Goal: Use online tool/utility

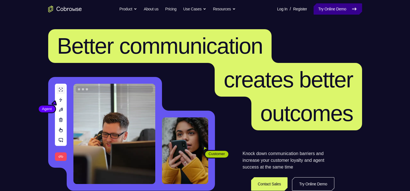
click at [314, 9] on link "Try Online Demo" at bounding box center [338, 8] width 48 height 11
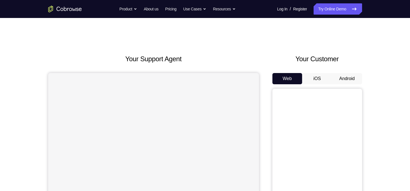
click at [340, 77] on button "Android" at bounding box center [347, 78] width 30 height 11
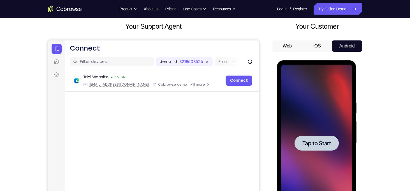
click at [322, 150] on div at bounding box center [317, 143] width 71 height 157
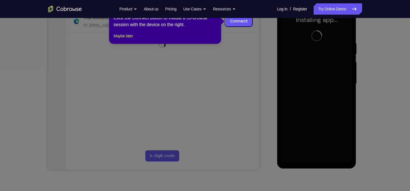
scroll to position [64, 0]
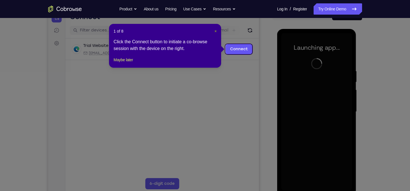
click at [215, 31] on span "×" at bounding box center [216, 31] width 2 height 4
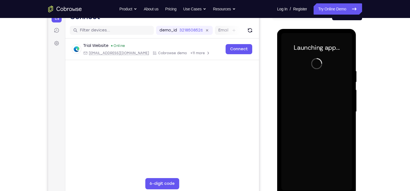
click at [274, 77] on div at bounding box center [318, 111] width 90 height 172
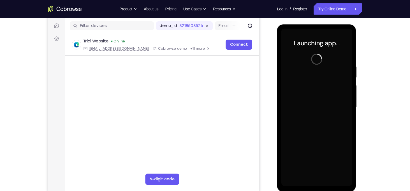
click at [274, 77] on div at bounding box center [318, 106] width 90 height 172
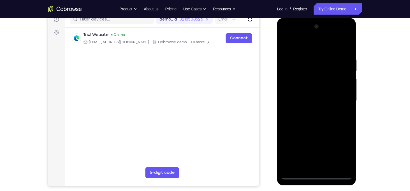
click at [316, 175] on div at bounding box center [317, 100] width 71 height 157
click at [342, 154] on div at bounding box center [317, 100] width 71 height 157
click at [311, 36] on div at bounding box center [317, 100] width 71 height 157
click at [292, 78] on div at bounding box center [317, 100] width 71 height 157
click at [310, 112] on div at bounding box center [317, 100] width 71 height 157
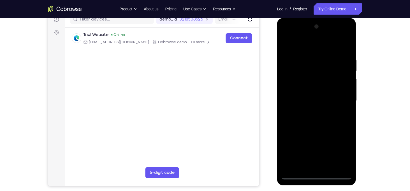
click at [315, 97] on div at bounding box center [317, 100] width 71 height 157
click at [291, 89] on div at bounding box center [317, 100] width 71 height 157
click at [309, 101] on div at bounding box center [317, 100] width 71 height 157
click at [346, 51] on div at bounding box center [317, 100] width 71 height 157
click at [347, 52] on div at bounding box center [317, 100] width 71 height 157
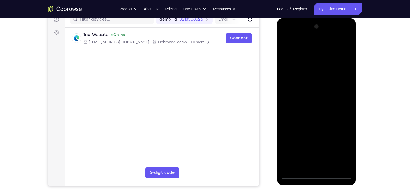
click at [349, 44] on div at bounding box center [317, 100] width 71 height 157
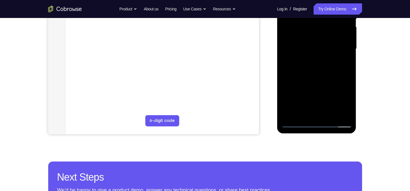
scroll to position [127, 0]
click at [301, 79] on div at bounding box center [317, 48] width 71 height 157
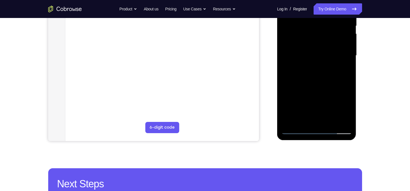
scroll to position [87, 0]
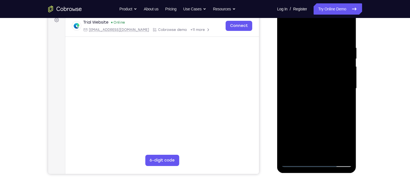
drag, startPoint x: 342, startPoint y: 79, endPoint x: 339, endPoint y: 50, distance: 28.5
click at [339, 50] on div at bounding box center [317, 88] width 71 height 157
drag, startPoint x: 338, startPoint y: 71, endPoint x: 338, endPoint y: 121, distance: 50.5
click at [338, 121] on div at bounding box center [317, 88] width 71 height 157
click at [288, 32] on div at bounding box center [317, 88] width 71 height 157
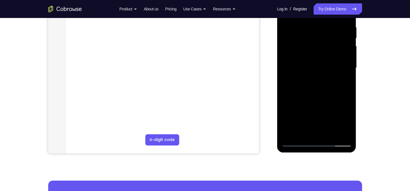
scroll to position [108, 0]
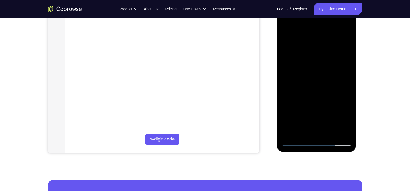
click at [360, 87] on div at bounding box center [318, 66] width 90 height 172
click at [330, 132] on div at bounding box center [317, 67] width 71 height 157
click at [333, 96] on div at bounding box center [317, 67] width 71 height 157
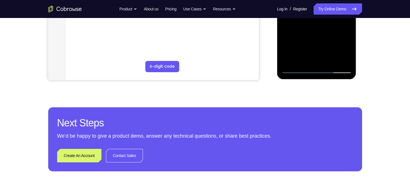
scroll to position [69, 0]
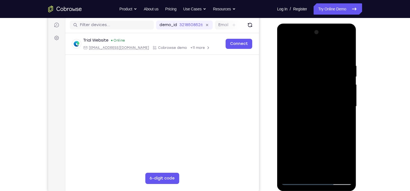
click at [288, 48] on div at bounding box center [317, 106] width 71 height 157
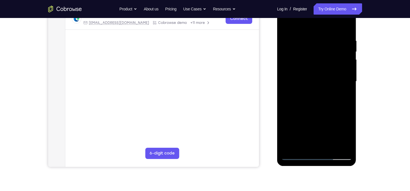
scroll to position [98, 0]
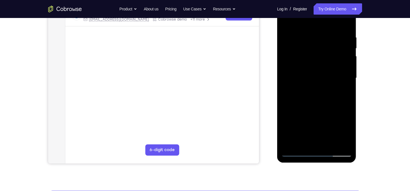
click at [350, 90] on div at bounding box center [317, 77] width 71 height 157
click at [348, 91] on div at bounding box center [317, 77] width 71 height 157
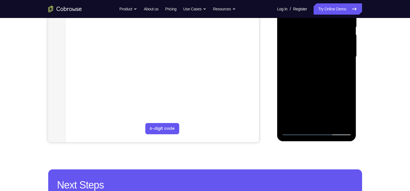
scroll to position [122, 0]
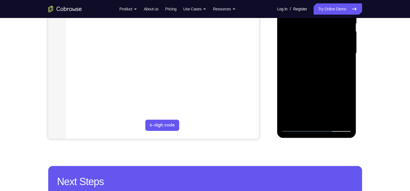
drag, startPoint x: 328, startPoint y: 88, endPoint x: 328, endPoint y: 53, distance: 34.8
click at [328, 53] on div at bounding box center [317, 53] width 71 height 157
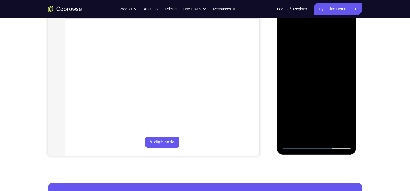
drag, startPoint x: 350, startPoint y: 80, endPoint x: 333, endPoint y: 22, distance: 61.0
click at [333, 22] on div at bounding box center [317, 70] width 71 height 157
drag, startPoint x: 331, startPoint y: 70, endPoint x: 330, endPoint y: 19, distance: 51.3
click at [330, 19] on div at bounding box center [317, 70] width 71 height 157
drag, startPoint x: 327, startPoint y: 82, endPoint x: 330, endPoint y: 54, distance: 27.7
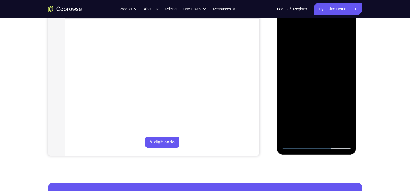
click at [330, 54] on div at bounding box center [317, 70] width 71 height 157
drag, startPoint x: 332, startPoint y: 77, endPoint x: 335, endPoint y: 60, distance: 17.9
click at [335, 60] on div at bounding box center [317, 70] width 71 height 157
drag, startPoint x: 337, startPoint y: 77, endPoint x: 335, endPoint y: 67, distance: 10.2
click at [335, 67] on div at bounding box center [317, 70] width 71 height 157
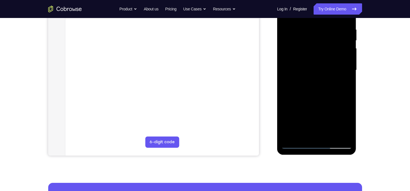
click at [361, 83] on div at bounding box center [318, 69] width 90 height 172
drag, startPoint x: 346, startPoint y: 82, endPoint x: 343, endPoint y: 62, distance: 20.0
click at [343, 62] on div at bounding box center [317, 70] width 71 height 157
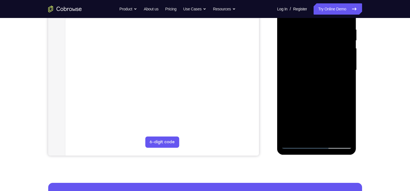
drag, startPoint x: 340, startPoint y: 79, endPoint x: 340, endPoint y: 67, distance: 11.5
click at [340, 67] on div at bounding box center [317, 70] width 71 height 157
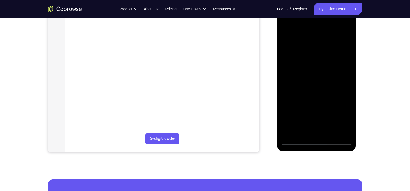
click at [329, 132] on div at bounding box center [317, 66] width 71 height 157
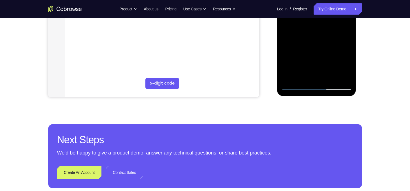
scroll to position [82, 0]
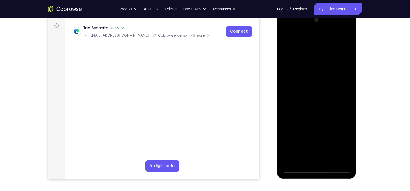
click at [287, 36] on div at bounding box center [317, 93] width 71 height 157
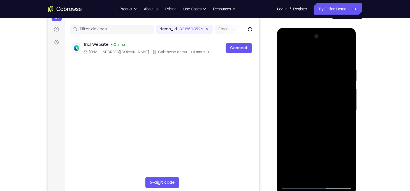
scroll to position [65, 0]
click at [305, 110] on div at bounding box center [317, 110] width 71 height 157
drag, startPoint x: 319, startPoint y: 85, endPoint x: 323, endPoint y: 17, distance: 68.8
click at [323, 28] on html "Online web based iOS Simulators and Android Emulators. Run iPhone, iPad, Mobile…" at bounding box center [317, 112] width 80 height 168
drag, startPoint x: 316, startPoint y: 99, endPoint x: 323, endPoint y: 54, distance: 45.7
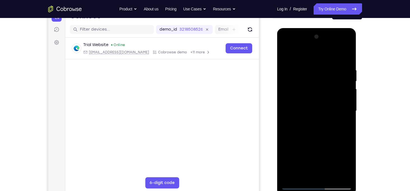
click at [323, 54] on div at bounding box center [317, 110] width 71 height 157
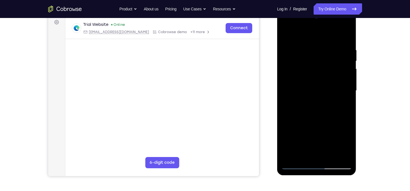
scroll to position [86, 0]
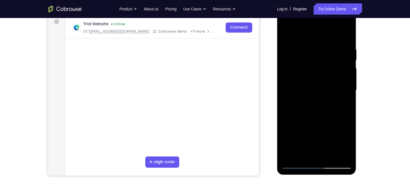
drag, startPoint x: 326, startPoint y: 88, endPoint x: 335, endPoint y: 60, distance: 30.0
click at [335, 60] on div at bounding box center [317, 89] width 71 height 157
drag, startPoint x: 327, startPoint y: 101, endPoint x: 330, endPoint y: 37, distance: 64.0
click at [330, 37] on div at bounding box center [317, 89] width 71 height 157
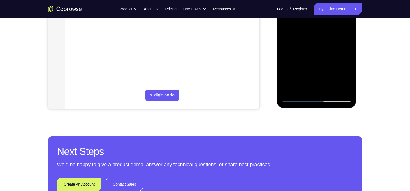
drag, startPoint x: 327, startPoint y: 57, endPoint x: 331, endPoint y: 21, distance: 36.1
click at [331, 21] on div at bounding box center [317, 23] width 71 height 157
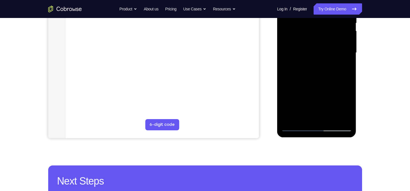
scroll to position [122, 0]
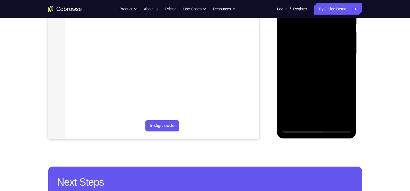
drag, startPoint x: 329, startPoint y: 64, endPoint x: 332, endPoint y: 43, distance: 20.9
click at [332, 43] on div at bounding box center [317, 53] width 71 height 157
drag, startPoint x: 329, startPoint y: 58, endPoint x: 336, endPoint y: 16, distance: 42.3
click at [336, 16] on div at bounding box center [317, 53] width 71 height 157
drag, startPoint x: 326, startPoint y: 69, endPoint x: 330, endPoint y: 32, distance: 37.5
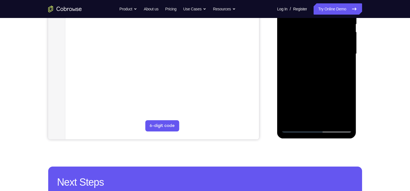
click at [330, 32] on div at bounding box center [317, 53] width 71 height 157
drag, startPoint x: 324, startPoint y: 73, endPoint x: 330, endPoint y: 40, distance: 33.5
click at [330, 40] on div at bounding box center [317, 53] width 71 height 157
drag, startPoint x: 328, startPoint y: 67, endPoint x: 330, endPoint y: 54, distance: 13.3
click at [330, 54] on div at bounding box center [317, 53] width 71 height 157
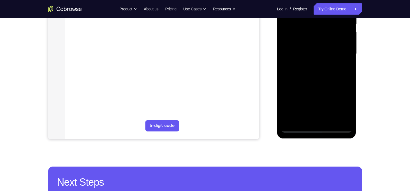
drag, startPoint x: 330, startPoint y: 54, endPoint x: 333, endPoint y: 20, distance: 33.8
click at [333, 20] on div at bounding box center [317, 53] width 71 height 157
drag, startPoint x: 325, startPoint y: 68, endPoint x: 331, endPoint y: 37, distance: 31.5
click at [331, 37] on div at bounding box center [317, 53] width 71 height 157
drag, startPoint x: 324, startPoint y: 80, endPoint x: 333, endPoint y: 33, distance: 48.7
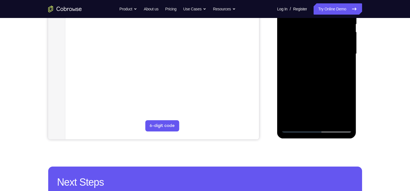
click at [333, 33] on div at bounding box center [317, 53] width 71 height 157
drag, startPoint x: 326, startPoint y: 78, endPoint x: 332, endPoint y: 36, distance: 43.0
click at [332, 36] on div at bounding box center [317, 53] width 71 height 157
drag, startPoint x: 326, startPoint y: 78, endPoint x: 338, endPoint y: 17, distance: 61.8
click at [338, 17] on div at bounding box center [317, 53] width 71 height 157
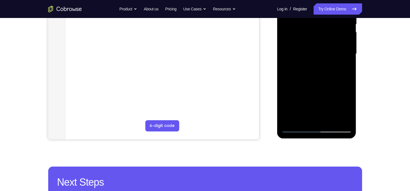
drag, startPoint x: 324, startPoint y: 86, endPoint x: 328, endPoint y: 61, distance: 25.1
click at [328, 61] on div at bounding box center [317, 53] width 71 height 157
click at [349, 79] on div at bounding box center [317, 53] width 71 height 157
drag, startPoint x: 329, startPoint y: 83, endPoint x: 330, endPoint y: 68, distance: 15.2
click at [330, 68] on div at bounding box center [317, 53] width 71 height 157
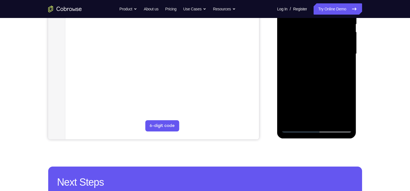
click at [345, 64] on div at bounding box center [317, 53] width 71 height 157
click at [349, 66] on div at bounding box center [317, 53] width 71 height 157
drag, startPoint x: 333, startPoint y: 63, endPoint x: 333, endPoint y: 58, distance: 4.8
click at [333, 58] on div at bounding box center [317, 53] width 71 height 157
click at [348, 62] on div at bounding box center [317, 53] width 71 height 157
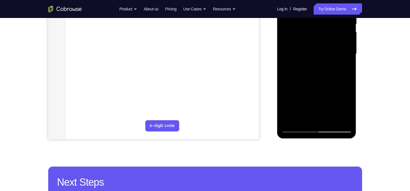
click at [348, 62] on div at bounding box center [317, 53] width 71 height 157
drag, startPoint x: 329, startPoint y: 73, endPoint x: 330, endPoint y: 65, distance: 9.0
click at [330, 65] on div at bounding box center [317, 53] width 71 height 157
click at [287, 103] on div at bounding box center [317, 53] width 71 height 157
drag, startPoint x: 317, startPoint y: 89, endPoint x: 326, endPoint y: 40, distance: 49.5
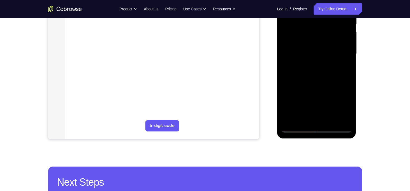
click at [326, 40] on div at bounding box center [317, 53] width 71 height 157
drag, startPoint x: 328, startPoint y: 80, endPoint x: 338, endPoint y: 26, distance: 55.3
click at [338, 26] on div at bounding box center [317, 53] width 71 height 157
drag, startPoint x: 323, startPoint y: 90, endPoint x: 330, endPoint y: 56, distance: 34.7
click at [330, 56] on div at bounding box center [317, 53] width 71 height 157
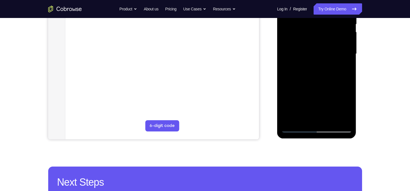
drag, startPoint x: 318, startPoint y: 86, endPoint x: 322, endPoint y: 57, distance: 29.7
click at [322, 57] on div at bounding box center [317, 53] width 71 height 157
drag, startPoint x: 331, startPoint y: 93, endPoint x: 339, endPoint y: 46, distance: 48.2
click at [339, 46] on div at bounding box center [317, 53] width 71 height 157
drag, startPoint x: 335, startPoint y: 90, endPoint x: 345, endPoint y: 24, distance: 67.2
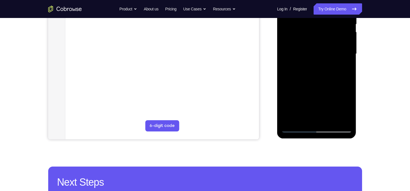
click at [345, 24] on div at bounding box center [317, 53] width 71 height 157
drag, startPoint x: 336, startPoint y: 75, endPoint x: 341, endPoint y: 41, distance: 34.3
click at [341, 41] on div at bounding box center [317, 53] width 71 height 157
drag, startPoint x: 338, startPoint y: 73, endPoint x: 338, endPoint y: 62, distance: 11.2
click at [338, 62] on div at bounding box center [317, 53] width 71 height 157
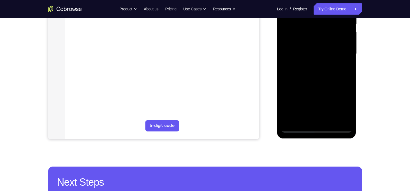
drag, startPoint x: 338, startPoint y: 62, endPoint x: 341, endPoint y: 43, distance: 19.5
click at [341, 43] on div at bounding box center [317, 53] width 71 height 157
click at [344, 119] on div at bounding box center [317, 53] width 71 height 157
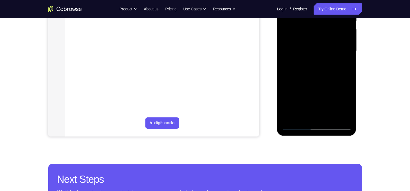
scroll to position [125, 0]
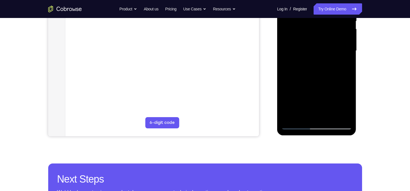
drag, startPoint x: 338, startPoint y: 79, endPoint x: 337, endPoint y: 71, distance: 7.3
click at [337, 71] on div at bounding box center [317, 50] width 71 height 157
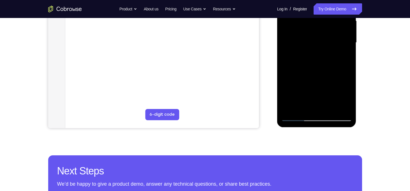
scroll to position [129, 0]
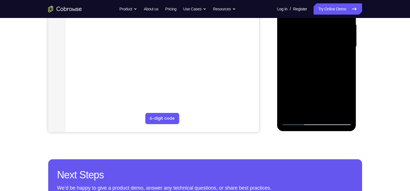
click at [316, 64] on div at bounding box center [317, 46] width 71 height 157
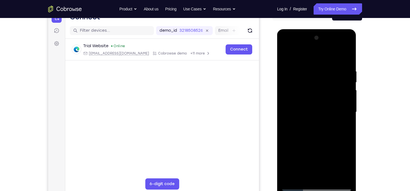
scroll to position [64, 0]
drag, startPoint x: 322, startPoint y: 83, endPoint x: 322, endPoint y: 97, distance: 14.0
click at [322, 97] on div at bounding box center [317, 111] width 71 height 157
click at [331, 72] on div at bounding box center [317, 111] width 71 height 157
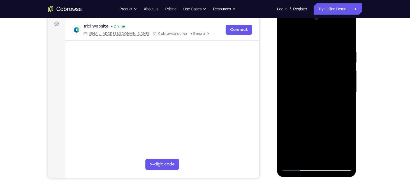
scroll to position [83, 0]
click at [348, 69] on div at bounding box center [317, 92] width 71 height 157
click at [349, 71] on div at bounding box center [317, 92] width 71 height 157
click at [284, 34] on div at bounding box center [317, 92] width 71 height 157
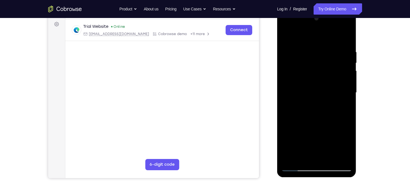
click at [284, 34] on div at bounding box center [317, 92] width 71 height 157
click at [286, 35] on div at bounding box center [317, 92] width 71 height 157
drag, startPoint x: 345, startPoint y: 84, endPoint x: 339, endPoint y: 120, distance: 36.1
click at [339, 120] on div at bounding box center [317, 92] width 71 height 157
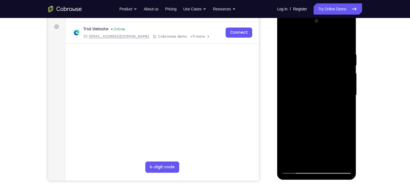
click at [294, 60] on div at bounding box center [317, 95] width 71 height 157
click at [318, 69] on div at bounding box center [317, 95] width 71 height 157
click at [332, 68] on div at bounding box center [317, 95] width 71 height 157
click at [307, 63] on div at bounding box center [317, 95] width 71 height 157
click at [342, 62] on div at bounding box center [317, 95] width 71 height 157
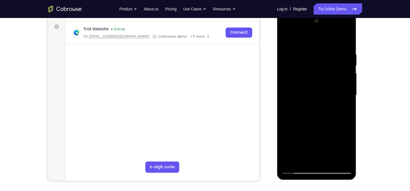
click at [319, 76] on div at bounding box center [317, 95] width 71 height 157
click at [320, 74] on div at bounding box center [317, 95] width 71 height 157
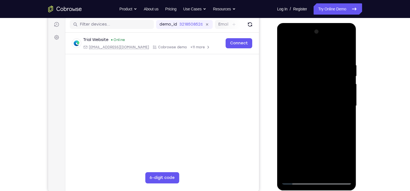
scroll to position [69, 0]
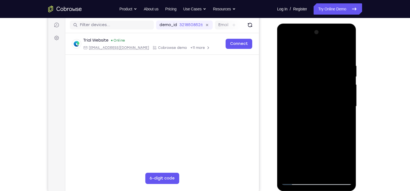
click at [284, 49] on div at bounding box center [317, 106] width 71 height 157
click at [308, 65] on div at bounding box center [317, 106] width 71 height 157
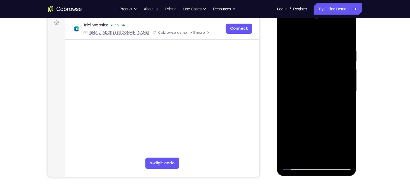
scroll to position [86, 0]
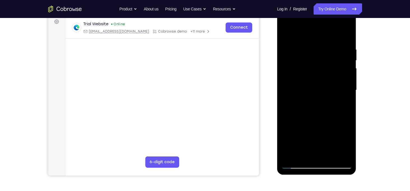
click at [350, 85] on div at bounding box center [317, 89] width 71 height 157
click at [283, 84] on div at bounding box center [317, 89] width 71 height 157
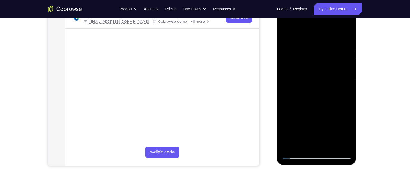
scroll to position [96, 0]
click at [347, 81] on div at bounding box center [317, 79] width 71 height 157
click at [349, 74] on div at bounding box center [317, 79] width 71 height 157
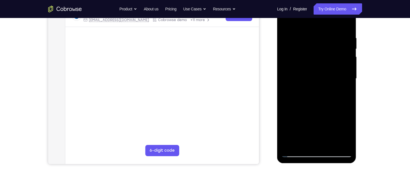
click at [346, 24] on div at bounding box center [317, 78] width 71 height 157
click at [343, 37] on div at bounding box center [317, 78] width 71 height 157
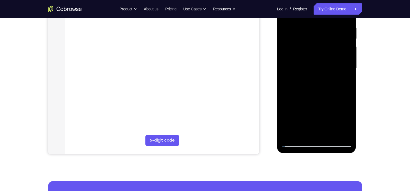
scroll to position [107, 0]
click at [285, 64] on div at bounding box center [317, 68] width 71 height 157
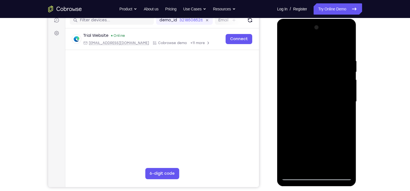
scroll to position [73, 0]
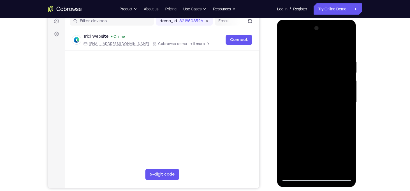
click at [301, 47] on div at bounding box center [317, 102] width 71 height 157
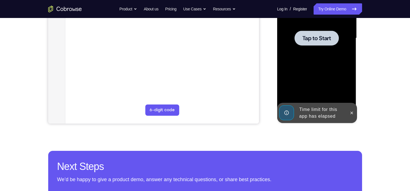
scroll to position [141, 0]
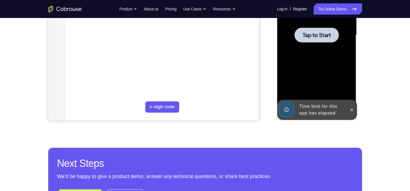
click at [324, 38] on span "Tap to Start" at bounding box center [317, 35] width 29 height 6
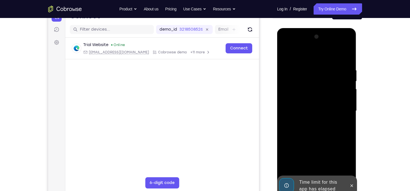
scroll to position [72, 0]
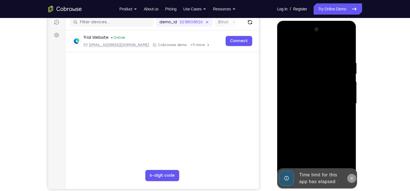
click at [353, 179] on icon at bounding box center [352, 178] width 3 height 3
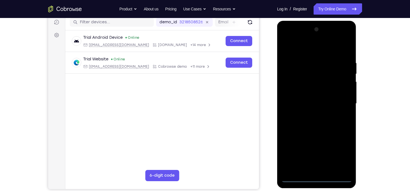
click at [316, 181] on div at bounding box center [317, 103] width 71 height 157
click at [340, 151] on div at bounding box center [317, 103] width 71 height 157
click at [299, 50] on div at bounding box center [317, 103] width 71 height 157
click at [338, 99] on div at bounding box center [317, 103] width 71 height 157
click at [306, 114] on div at bounding box center [317, 103] width 71 height 157
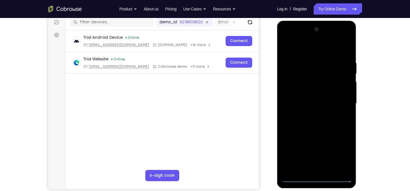
click at [312, 114] on div at bounding box center [317, 103] width 71 height 157
click at [312, 96] on div at bounding box center [317, 103] width 71 height 157
click at [297, 90] on div at bounding box center [317, 103] width 71 height 157
click at [313, 103] on div at bounding box center [317, 103] width 71 height 157
click at [321, 122] on div at bounding box center [317, 103] width 71 height 157
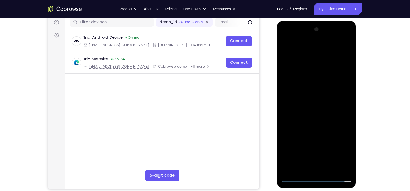
click at [310, 118] on div at bounding box center [317, 103] width 71 height 157
drag, startPoint x: 310, startPoint y: 49, endPoint x: 307, endPoint y: 26, distance: 22.6
click at [307, 26] on div at bounding box center [317, 103] width 71 height 157
click at [345, 50] on div at bounding box center [317, 103] width 71 height 157
drag, startPoint x: 366, startPoint y: 89, endPoint x: 366, endPoint y: 81, distance: 8.1
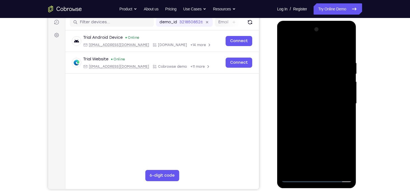
click at [366, 81] on div "Your Support Agent Your Customer Web iOS Android Next Steps We’d be happy to gi…" at bounding box center [205, 131] width 359 height 370
drag, startPoint x: 330, startPoint y: 99, endPoint x: 324, endPoint y: 55, distance: 44.5
click at [324, 55] on div at bounding box center [317, 103] width 71 height 157
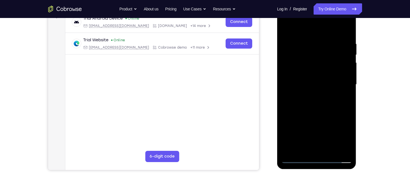
scroll to position [92, 0]
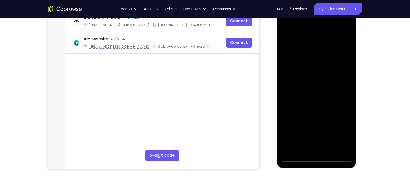
drag, startPoint x: 339, startPoint y: 93, endPoint x: 329, endPoint y: 25, distance: 68.6
click at [329, 25] on div at bounding box center [317, 83] width 71 height 157
drag, startPoint x: 336, startPoint y: 71, endPoint x: 333, endPoint y: 25, distance: 46.1
click at [333, 25] on div at bounding box center [317, 83] width 71 height 157
drag, startPoint x: 324, startPoint y: 95, endPoint x: 323, endPoint y: 46, distance: 48.3
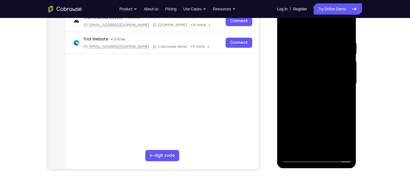
click at [323, 46] on div at bounding box center [317, 83] width 71 height 157
drag, startPoint x: 327, startPoint y: 86, endPoint x: 334, endPoint y: 31, distance: 55.6
click at [334, 31] on div at bounding box center [317, 83] width 71 height 157
drag, startPoint x: 330, startPoint y: 96, endPoint x: 330, endPoint y: 72, distance: 24.1
click at [330, 72] on div at bounding box center [317, 83] width 71 height 157
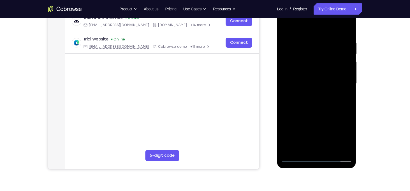
drag, startPoint x: 330, startPoint y: 72, endPoint x: 330, endPoint y: 57, distance: 14.9
click at [330, 57] on div at bounding box center [317, 83] width 71 height 157
click at [349, 87] on div at bounding box center [317, 83] width 71 height 157
click at [345, 149] on div at bounding box center [317, 83] width 71 height 157
click at [286, 25] on div at bounding box center [317, 83] width 71 height 157
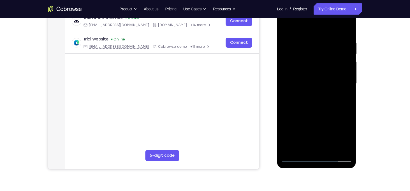
drag, startPoint x: 327, startPoint y: 73, endPoint x: 328, endPoint y: 100, distance: 26.4
click at [328, 100] on div at bounding box center [317, 83] width 71 height 157
click at [320, 61] on div at bounding box center [317, 83] width 71 height 157
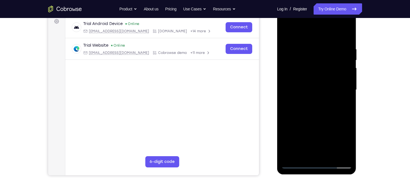
click at [319, 71] on div at bounding box center [317, 89] width 71 height 157
click at [328, 74] on div at bounding box center [317, 89] width 71 height 157
click at [346, 39] on div at bounding box center [317, 89] width 71 height 157
click at [285, 35] on div at bounding box center [317, 89] width 71 height 157
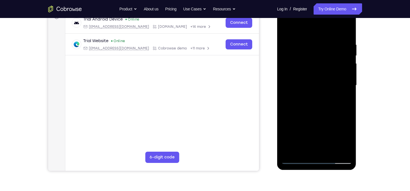
scroll to position [91, 0]
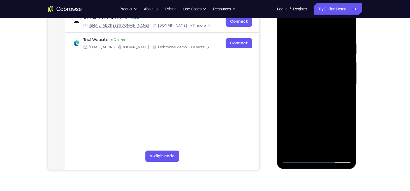
click at [337, 104] on div at bounding box center [317, 84] width 71 height 157
click at [327, 86] on div at bounding box center [317, 84] width 71 height 157
click at [346, 34] on div at bounding box center [317, 84] width 71 height 157
click at [287, 30] on div at bounding box center [317, 84] width 71 height 157
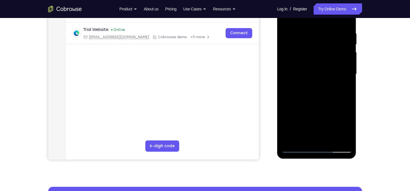
scroll to position [102, 0]
drag, startPoint x: 338, startPoint y: 109, endPoint x: 334, endPoint y: 70, distance: 39.2
click at [334, 70] on div at bounding box center [317, 73] width 71 height 157
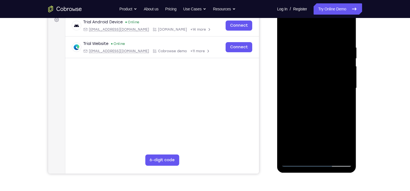
scroll to position [87, 0]
drag, startPoint x: 319, startPoint y: 75, endPoint x: 322, endPoint y: 100, distance: 24.6
click at [322, 100] on div at bounding box center [317, 88] width 71 height 157
click at [347, 31] on div at bounding box center [317, 88] width 71 height 157
drag, startPoint x: 330, startPoint y: 96, endPoint x: 326, endPoint y: 50, distance: 46.4
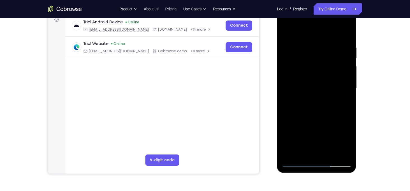
click at [326, 50] on div at bounding box center [317, 88] width 71 height 157
drag, startPoint x: 335, startPoint y: 88, endPoint x: 336, endPoint y: 131, distance: 43.2
click at [336, 131] on div at bounding box center [317, 88] width 71 height 157
click at [321, 60] on div at bounding box center [317, 88] width 71 height 157
click at [335, 101] on div at bounding box center [317, 88] width 71 height 157
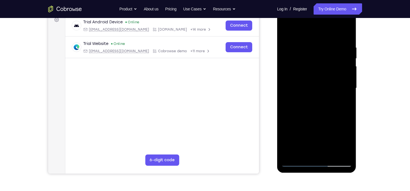
click at [337, 139] on div at bounding box center [317, 88] width 71 height 157
click at [317, 72] on div at bounding box center [317, 88] width 71 height 157
click at [323, 72] on div at bounding box center [317, 88] width 71 height 157
click at [347, 66] on div at bounding box center [317, 88] width 71 height 157
click at [335, 89] on div at bounding box center [317, 88] width 71 height 157
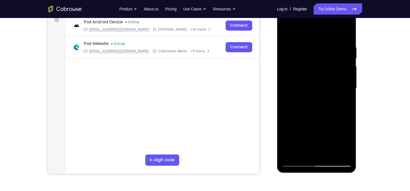
click at [355, 48] on div at bounding box center [316, 88] width 79 height 167
drag, startPoint x: 328, startPoint y: 103, endPoint x: 328, endPoint y: 98, distance: 5.0
click at [328, 98] on div at bounding box center [317, 88] width 71 height 157
drag, startPoint x: 326, startPoint y: 106, endPoint x: 328, endPoint y: 91, distance: 15.0
click at [328, 91] on div at bounding box center [317, 88] width 71 height 157
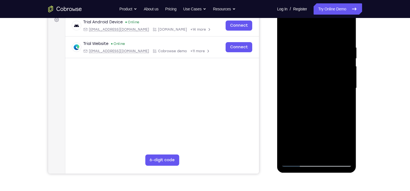
drag, startPoint x: 328, startPoint y: 91, endPoint x: 326, endPoint y: 109, distance: 17.5
click at [326, 109] on div at bounding box center [317, 88] width 71 height 157
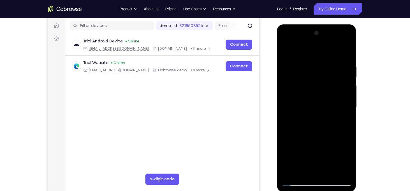
scroll to position [71, 0]
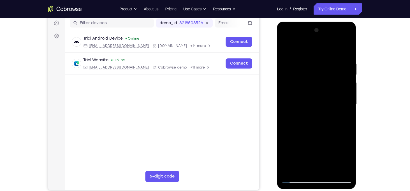
click at [323, 99] on div at bounding box center [317, 104] width 71 height 157
click at [344, 77] on div at bounding box center [317, 104] width 71 height 157
click at [347, 87] on div at bounding box center [317, 104] width 71 height 157
click at [330, 98] on div at bounding box center [317, 104] width 71 height 157
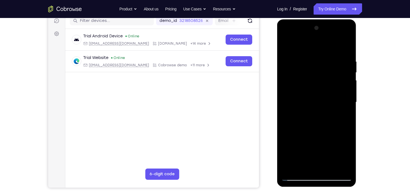
click at [315, 73] on div at bounding box center [317, 102] width 71 height 157
click at [314, 78] on div at bounding box center [317, 102] width 71 height 157
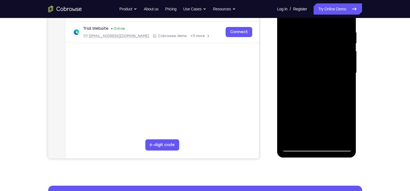
scroll to position [93, 0]
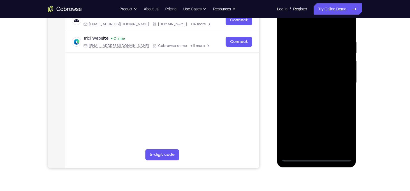
click at [324, 67] on div at bounding box center [317, 82] width 71 height 157
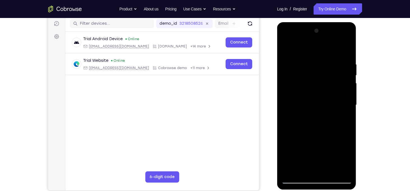
scroll to position [64, 0]
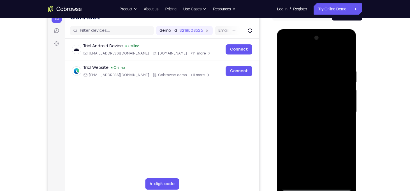
drag, startPoint x: 321, startPoint y: 58, endPoint x: 318, endPoint y: 47, distance: 11.0
click at [318, 47] on div at bounding box center [317, 111] width 71 height 157
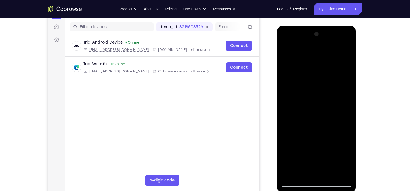
scroll to position [67, 0]
click at [319, 134] on div at bounding box center [317, 108] width 71 height 157
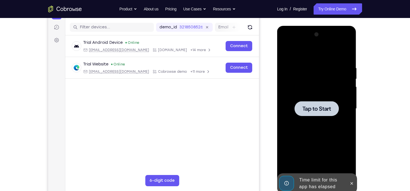
click at [319, 118] on div at bounding box center [317, 108] width 71 height 157
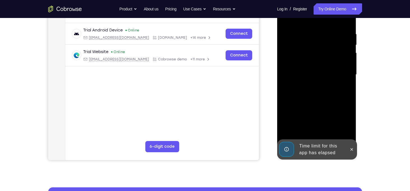
scroll to position [105, 0]
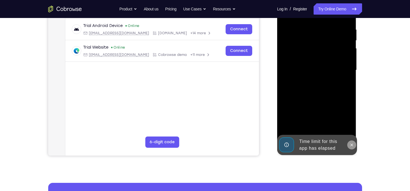
click at [352, 145] on icon at bounding box center [352, 144] width 3 height 3
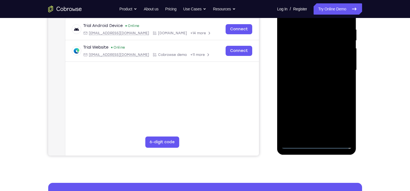
click at [317, 146] on div at bounding box center [317, 70] width 71 height 157
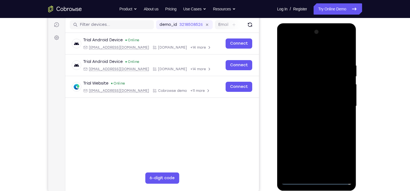
scroll to position [73, 0]
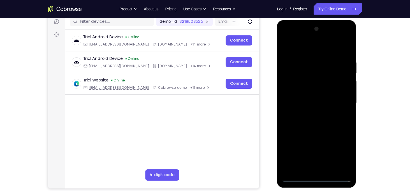
click at [344, 155] on div at bounding box center [317, 102] width 71 height 157
click at [301, 48] on div at bounding box center [317, 102] width 71 height 157
click at [339, 100] on div at bounding box center [317, 102] width 71 height 157
click at [312, 112] on div at bounding box center [317, 102] width 71 height 157
click at [327, 98] on div at bounding box center [317, 102] width 71 height 157
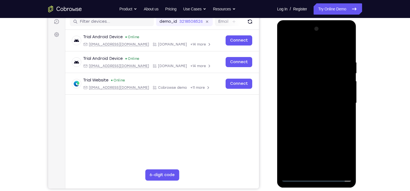
click at [310, 94] on div at bounding box center [317, 102] width 71 height 157
click at [314, 103] on div at bounding box center [317, 102] width 71 height 157
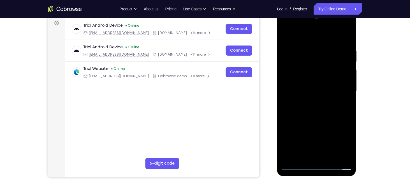
scroll to position [84, 0]
click at [319, 110] on div at bounding box center [317, 91] width 71 height 157
click at [311, 105] on div at bounding box center [317, 91] width 71 height 157
drag, startPoint x: 310, startPoint y: 37, endPoint x: 310, endPoint y: 15, distance: 22.2
click at [310, 15] on div at bounding box center [317, 91] width 71 height 157
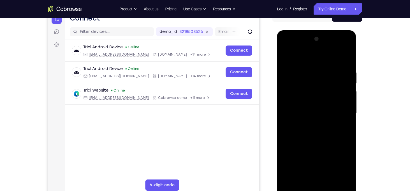
scroll to position [82, 0]
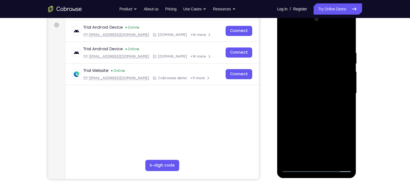
click at [346, 101] on div at bounding box center [317, 93] width 71 height 157
click at [307, 84] on div at bounding box center [317, 93] width 71 height 157
click at [318, 93] on div at bounding box center [317, 93] width 71 height 157
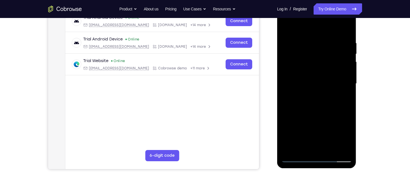
click at [329, 103] on div at bounding box center [317, 83] width 71 height 157
click at [322, 99] on div at bounding box center [317, 83] width 71 height 157
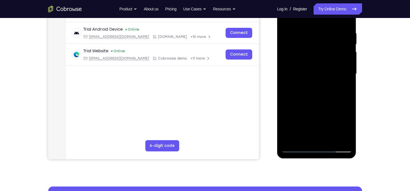
scroll to position [102, 0]
click at [346, 26] on div at bounding box center [317, 73] width 71 height 157
click at [343, 141] on div at bounding box center [317, 73] width 71 height 157
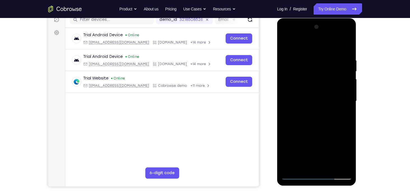
click at [286, 43] on div at bounding box center [317, 100] width 71 height 157
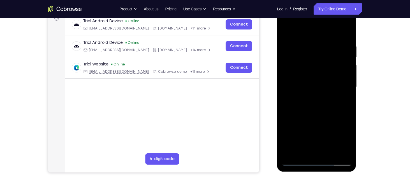
scroll to position [89, 0]
click at [324, 71] on div at bounding box center [317, 86] width 71 height 157
click at [330, 98] on div at bounding box center [317, 86] width 71 height 157
click at [338, 137] on div at bounding box center [317, 86] width 71 height 157
click at [325, 69] on div at bounding box center [317, 86] width 71 height 157
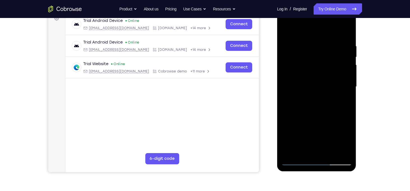
click at [315, 71] on div at bounding box center [317, 86] width 71 height 157
click at [295, 51] on div at bounding box center [317, 86] width 71 height 157
drag, startPoint x: 317, startPoint y: 33, endPoint x: 316, endPoint y: 26, distance: 7.0
click at [316, 26] on div at bounding box center [317, 86] width 71 height 157
click at [315, 113] on div at bounding box center [317, 86] width 71 height 157
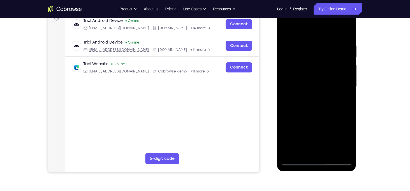
click at [344, 71] on div at bounding box center [317, 86] width 71 height 157
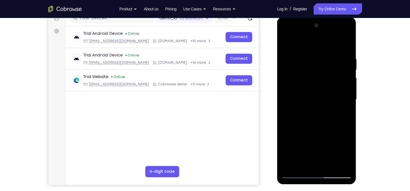
scroll to position [76, 0]
drag, startPoint x: 340, startPoint y: 119, endPoint x: 338, endPoint y: 89, distance: 30.9
click at [338, 89] on div at bounding box center [317, 99] width 71 height 157
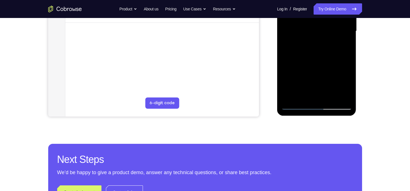
scroll to position [145, 0]
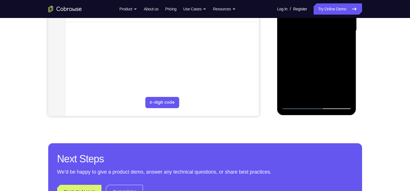
click at [320, 92] on div at bounding box center [317, 30] width 71 height 157
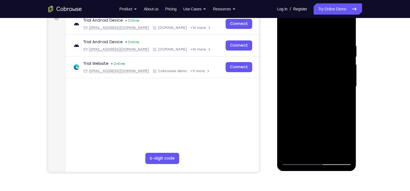
scroll to position [89, 0]
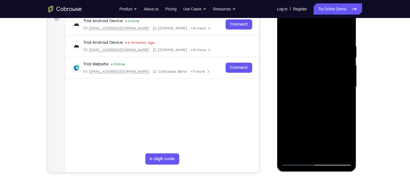
click at [299, 82] on div at bounding box center [317, 86] width 71 height 157
click at [333, 102] on div at bounding box center [317, 86] width 71 height 157
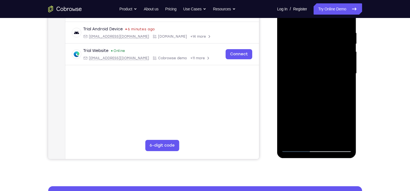
scroll to position [102, 0]
click at [342, 97] on div at bounding box center [317, 73] width 71 height 157
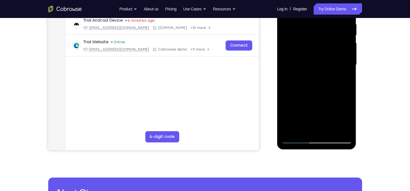
scroll to position [111, 0]
click at [358, 109] on div at bounding box center [318, 64] width 90 height 172
click at [367, 85] on div "Your Support Agent Your Customer Web iOS Android Next Steps We’d be happy to gi…" at bounding box center [205, 92] width 359 height 370
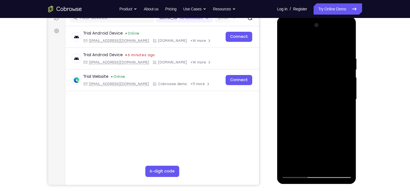
click at [299, 51] on div at bounding box center [317, 99] width 71 height 157
drag, startPoint x: 336, startPoint y: 89, endPoint x: 340, endPoint y: 68, distance: 21.7
click at [340, 68] on div at bounding box center [317, 99] width 71 height 157
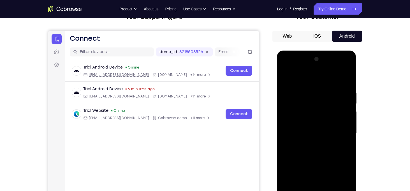
scroll to position [38, 0]
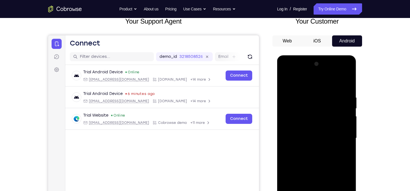
click at [308, 71] on div at bounding box center [317, 137] width 71 height 157
click at [325, 75] on div at bounding box center [317, 137] width 71 height 157
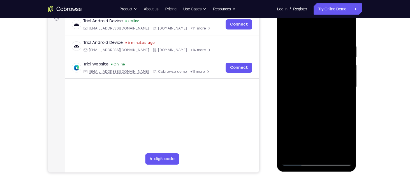
scroll to position [75, 0]
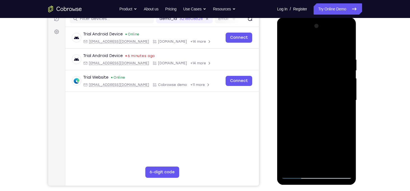
click at [310, 54] on div at bounding box center [317, 100] width 71 height 157
click at [320, 53] on div at bounding box center [317, 100] width 71 height 157
click at [317, 86] on div at bounding box center [317, 100] width 71 height 157
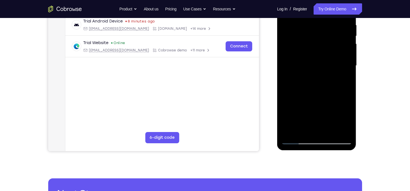
scroll to position [110, 0]
click at [321, 83] on div at bounding box center [317, 65] width 71 height 157
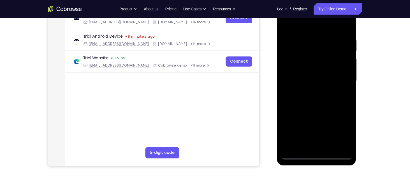
scroll to position [95, 0]
click at [315, 67] on div at bounding box center [317, 80] width 71 height 157
drag, startPoint x: 315, startPoint y: 67, endPoint x: 315, endPoint y: 43, distance: 24.7
click at [315, 43] on div at bounding box center [317, 80] width 71 height 157
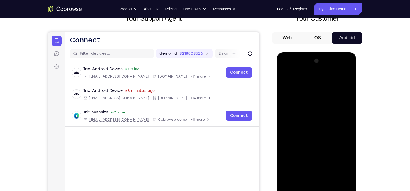
scroll to position [41, 0]
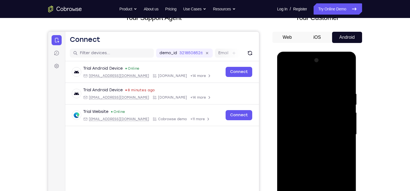
drag, startPoint x: 327, startPoint y: 135, endPoint x: 323, endPoint y: 44, distance: 90.6
click at [323, 52] on html "Online web based iOS Simulators and Android Emulators. Run iPhone, iPad, Mobile…" at bounding box center [317, 136] width 80 height 168
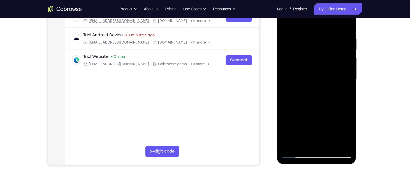
drag, startPoint x: 330, startPoint y: 49, endPoint x: 342, endPoint y: 201, distance: 152.5
click at [342, 165] on html "Online web based iOS Simulators and Android Emulators. Run iPhone, iPad, Mobile…" at bounding box center [317, 81] width 80 height 168
drag, startPoint x: 324, startPoint y: 63, endPoint x: 332, endPoint y: 185, distance: 121.5
click at [332, 165] on html "Online web based iOS Simulators and Android Emulators. Run iPhone, iPad, Mobile…" at bounding box center [317, 81] width 80 height 168
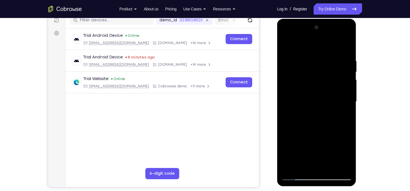
scroll to position [74, 0]
click at [349, 35] on div at bounding box center [317, 101] width 71 height 157
click at [336, 142] on div at bounding box center [317, 101] width 71 height 157
click at [297, 71] on div at bounding box center [317, 101] width 71 height 157
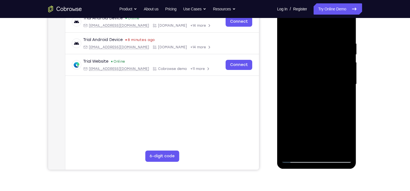
scroll to position [91, 0]
click at [312, 67] on div at bounding box center [317, 84] width 71 height 157
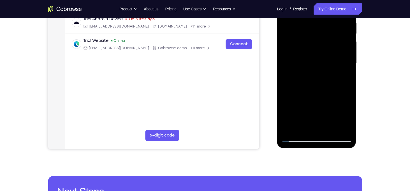
click at [333, 98] on div at bounding box center [317, 63] width 71 height 157
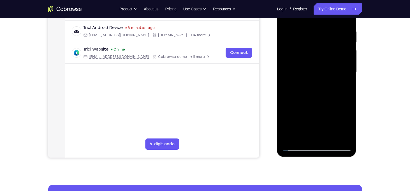
scroll to position [84, 0]
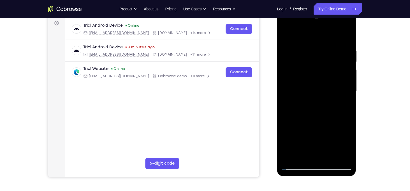
click at [314, 56] on div at bounding box center [317, 91] width 71 height 157
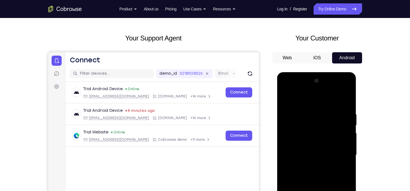
scroll to position [21, 0]
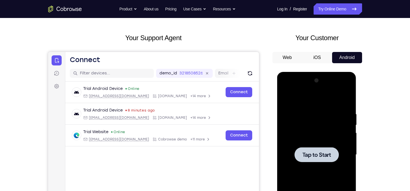
click at [269, 96] on div "Your Support Agent Your Customer Web iOS Android" at bounding box center [205, 136] width 314 height 207
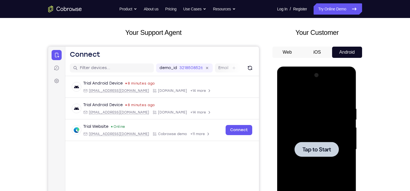
scroll to position [27, 0]
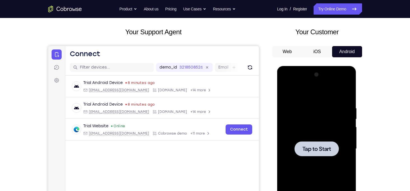
click at [320, 149] on span "Tap to Start" at bounding box center [317, 149] width 29 height 6
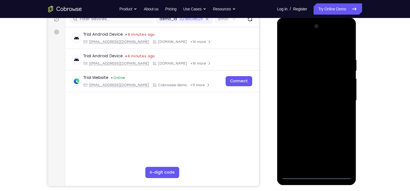
scroll to position [76, 0]
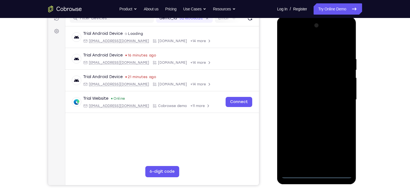
click at [317, 173] on div at bounding box center [317, 99] width 71 height 157
click at [343, 153] on div at bounding box center [317, 99] width 71 height 157
click at [309, 47] on div at bounding box center [317, 99] width 71 height 157
click at [314, 68] on div at bounding box center [317, 99] width 71 height 157
click at [285, 93] on div at bounding box center [317, 99] width 71 height 157
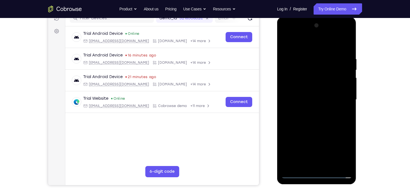
click at [324, 135] on div at bounding box center [317, 99] width 71 height 157
click at [319, 111] on div at bounding box center [317, 99] width 71 height 157
click at [298, 79] on div at bounding box center [317, 99] width 71 height 157
click at [366, 118] on div "Your Support Agent Your Customer Web iOS Android Next Steps We’d be happy to gi…" at bounding box center [205, 127] width 359 height 370
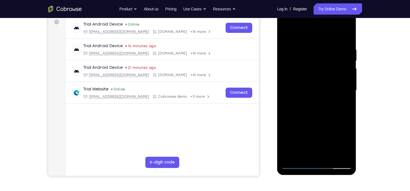
click at [361, 111] on div at bounding box center [318, 89] width 90 height 172
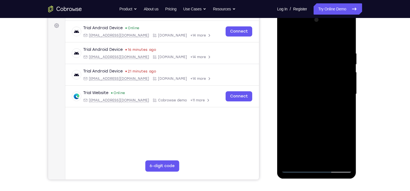
scroll to position [64, 0]
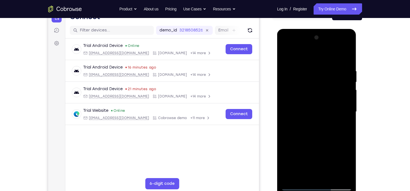
click at [286, 47] on div at bounding box center [317, 111] width 71 height 157
click at [315, 79] on div at bounding box center [317, 111] width 71 height 157
click at [300, 109] on div at bounding box center [317, 111] width 71 height 157
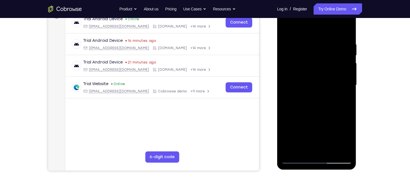
scroll to position [91, 0]
click at [328, 102] on div at bounding box center [317, 84] width 71 height 157
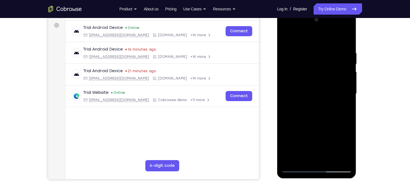
scroll to position [86, 0]
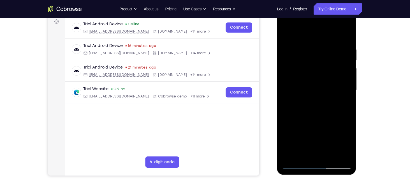
drag, startPoint x: 333, startPoint y: 74, endPoint x: 331, endPoint y: 102, distance: 27.8
click at [331, 102] on div at bounding box center [317, 89] width 71 height 157
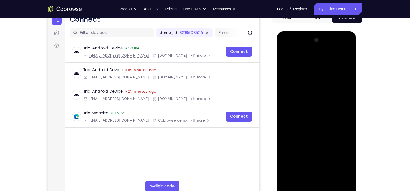
click at [346, 49] on div at bounding box center [317, 114] width 71 height 157
click at [324, 153] on div at bounding box center [317, 114] width 71 height 157
click at [298, 83] on div at bounding box center [317, 114] width 71 height 157
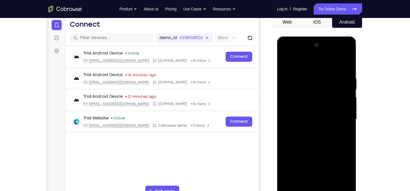
click at [311, 110] on div at bounding box center [317, 119] width 71 height 157
click at [300, 76] on div at bounding box center [317, 119] width 71 height 157
click at [289, 84] on div at bounding box center [317, 119] width 71 height 157
click at [303, 92] on div at bounding box center [317, 119] width 71 height 157
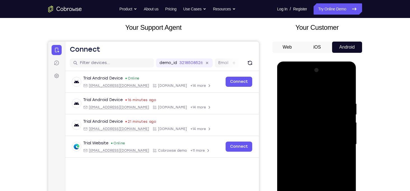
scroll to position [30, 0]
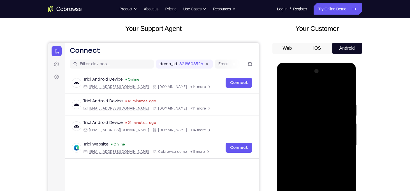
click at [283, 88] on div at bounding box center [317, 145] width 71 height 157
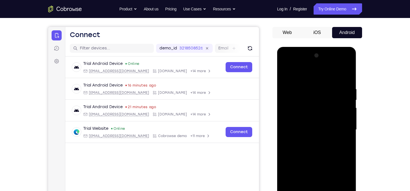
scroll to position [43, 0]
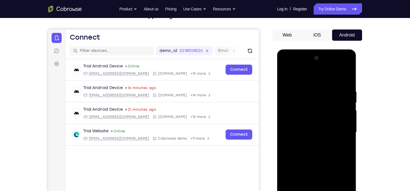
click at [285, 76] on div at bounding box center [317, 132] width 71 height 157
click at [285, 78] on div at bounding box center [317, 132] width 71 height 157
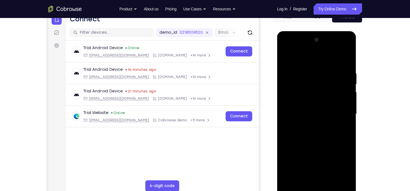
scroll to position [62, 0]
click at [300, 119] on div at bounding box center [317, 113] width 71 height 157
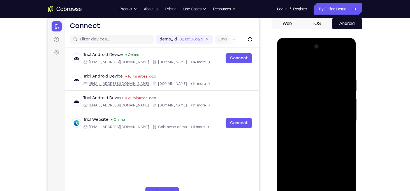
scroll to position [48, 0]
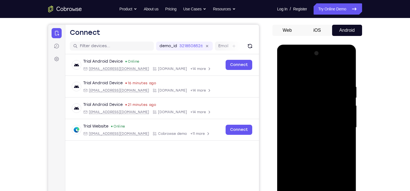
click at [339, 68] on div at bounding box center [317, 127] width 71 height 157
click at [349, 73] on div at bounding box center [317, 127] width 71 height 157
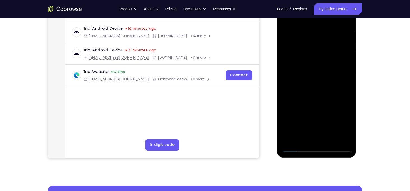
scroll to position [104, 0]
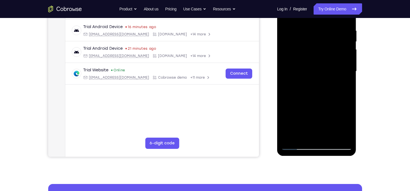
click at [320, 103] on div at bounding box center [317, 71] width 71 height 157
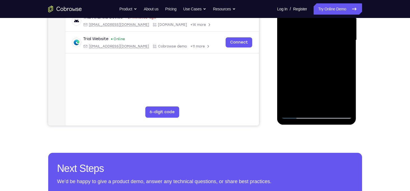
scroll to position [136, 0]
click at [317, 109] on div at bounding box center [317, 39] width 71 height 157
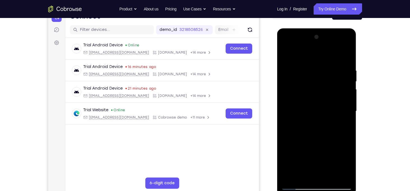
scroll to position [64, 0]
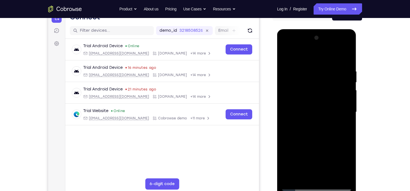
click at [321, 84] on div at bounding box center [317, 111] width 71 height 157
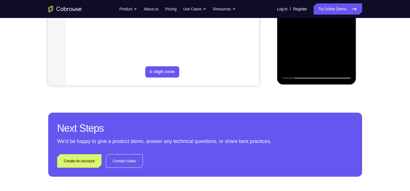
scroll to position [151, 0]
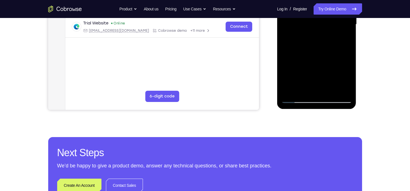
click at [314, 91] on div at bounding box center [317, 24] width 71 height 157
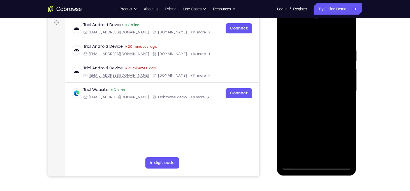
scroll to position [84, 0]
click at [319, 86] on div at bounding box center [317, 91] width 71 height 157
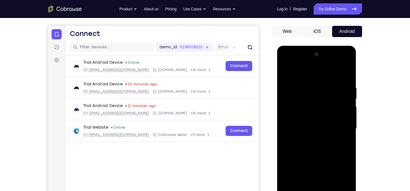
scroll to position [47, 0]
click at [319, 100] on div at bounding box center [317, 128] width 71 height 157
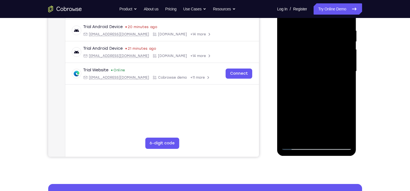
scroll to position [129, 0]
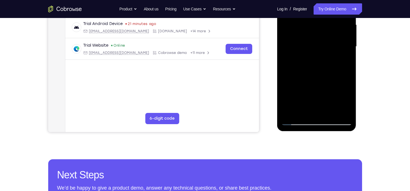
click at [318, 100] on div at bounding box center [317, 46] width 71 height 157
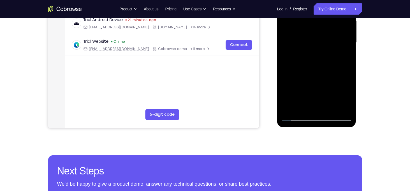
click at [318, 100] on div at bounding box center [317, 42] width 71 height 157
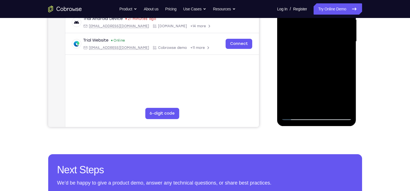
scroll to position [135, 0]
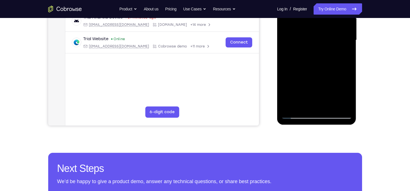
click at [318, 100] on div at bounding box center [317, 40] width 71 height 157
click at [318, 89] on div at bounding box center [317, 40] width 71 height 157
click at [319, 91] on div at bounding box center [317, 40] width 71 height 157
click at [319, 86] on div at bounding box center [317, 40] width 71 height 157
click at [319, 85] on div at bounding box center [317, 40] width 71 height 157
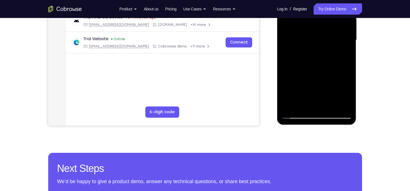
click at [318, 79] on div at bounding box center [317, 40] width 71 height 157
click at [318, 75] on div at bounding box center [317, 40] width 71 height 157
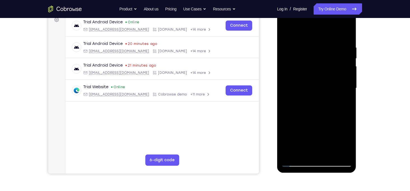
scroll to position [84, 0]
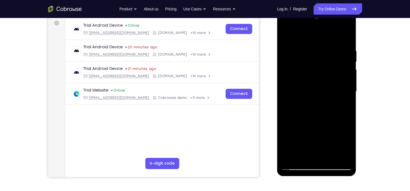
drag, startPoint x: 314, startPoint y: 93, endPoint x: 310, endPoint y: 70, distance: 23.3
click at [310, 70] on div at bounding box center [317, 91] width 71 height 157
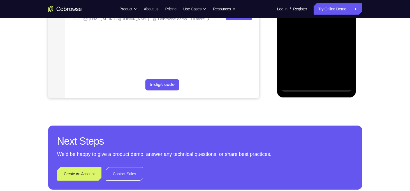
scroll to position [148, 0]
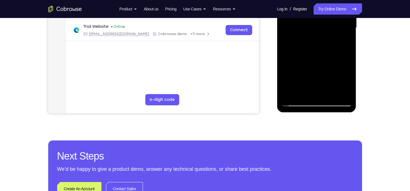
drag, startPoint x: 326, startPoint y: 28, endPoint x: 322, endPoint y: 78, distance: 49.8
click at [322, 78] on div at bounding box center [317, 27] width 71 height 157
click at [320, 89] on div at bounding box center [317, 27] width 71 height 157
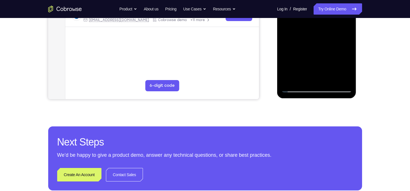
scroll to position [142, 0]
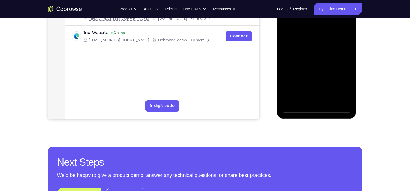
click at [320, 87] on div at bounding box center [317, 33] width 71 height 157
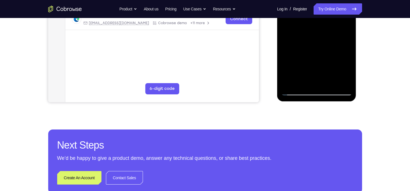
scroll to position [135, 0]
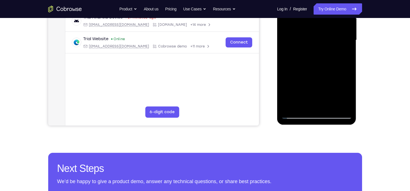
drag, startPoint x: 321, startPoint y: 83, endPoint x: 320, endPoint y: 67, distance: 16.1
click at [320, 67] on div at bounding box center [317, 40] width 71 height 157
drag, startPoint x: 321, startPoint y: 91, endPoint x: 320, endPoint y: 59, distance: 32.6
click at [320, 59] on div at bounding box center [317, 40] width 71 height 157
drag, startPoint x: 320, startPoint y: 90, endPoint x: 319, endPoint y: 69, distance: 21.6
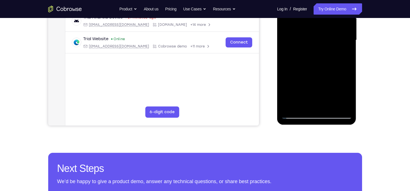
click at [319, 69] on div at bounding box center [317, 40] width 71 height 157
click at [310, 108] on div at bounding box center [317, 40] width 71 height 157
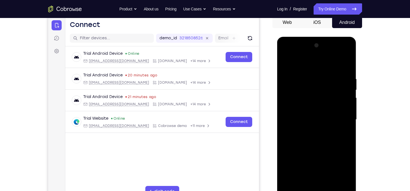
scroll to position [45, 0]
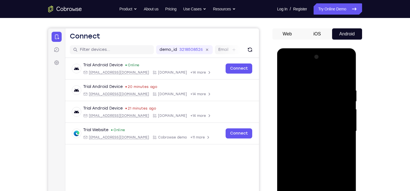
click at [344, 91] on div at bounding box center [317, 130] width 71 height 157
click at [339, 106] on div at bounding box center [317, 130] width 71 height 157
click at [284, 72] on div at bounding box center [317, 130] width 71 height 157
click at [289, 85] on div at bounding box center [317, 130] width 71 height 157
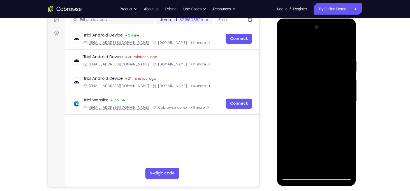
scroll to position [62, 0]
